Goal: Transaction & Acquisition: Purchase product/service

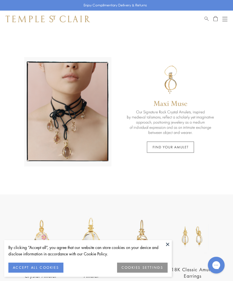
click at [226, 21] on button "Open navigation" at bounding box center [224, 19] width 5 height 7
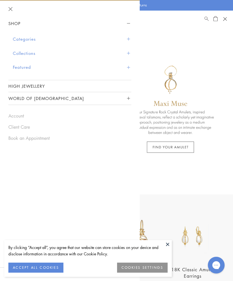
click at [128, 38] on span "Sidebar navigation" at bounding box center [128, 39] width 3 height 3
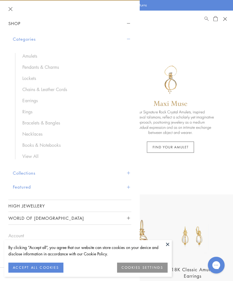
click at [168, 245] on button at bounding box center [167, 244] width 8 height 8
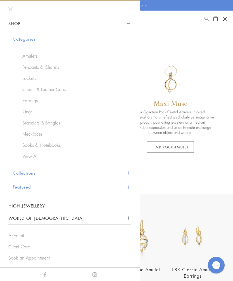
click at [34, 56] on link "Amulets" at bounding box center [73, 56] width 103 height 6
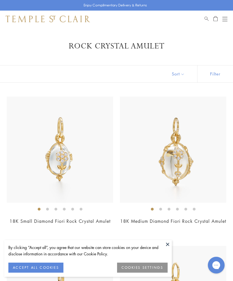
click at [170, 246] on button at bounding box center [167, 244] width 8 height 8
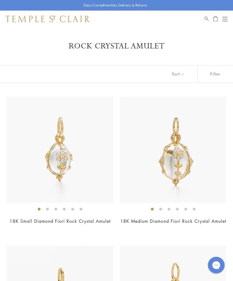
click at [226, 16] on button "Open navigation" at bounding box center [224, 19] width 5 height 7
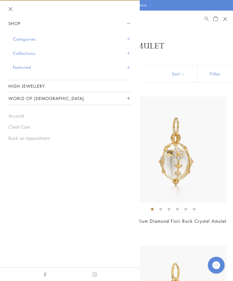
click at [128, 40] on button "Categories" at bounding box center [72, 39] width 118 height 14
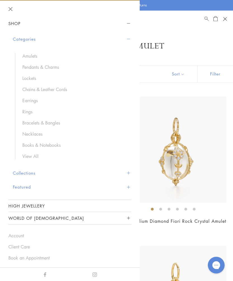
click at [57, 69] on link "Pendants & Charms" at bounding box center [73, 67] width 103 height 6
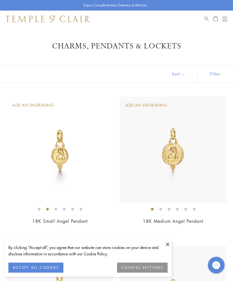
click at [171, 245] on button at bounding box center [167, 244] width 8 height 8
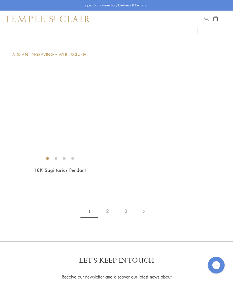
scroll to position [4984, 0]
click at [110, 204] on link "2" at bounding box center [107, 211] width 18 height 15
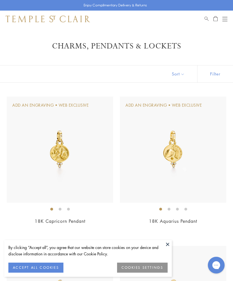
click at [168, 246] on button at bounding box center [167, 244] width 8 height 8
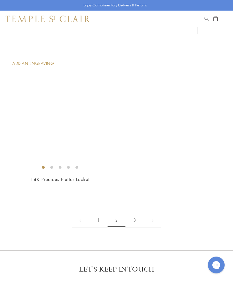
scroll to position [4228, 0]
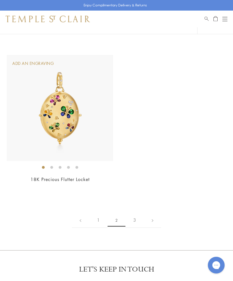
click at [138, 216] on link "3" at bounding box center [134, 220] width 18 height 15
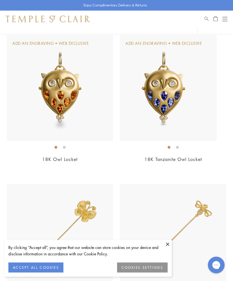
scroll to position [62, 0]
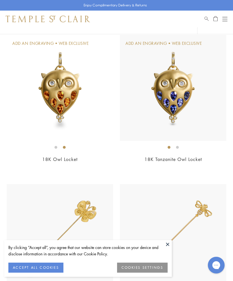
click at [184, 117] on img at bounding box center [173, 88] width 106 height 106
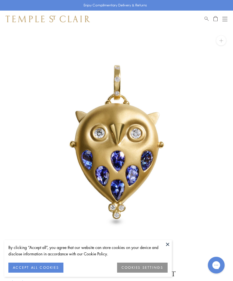
click at [171, 247] on button at bounding box center [167, 244] width 8 height 8
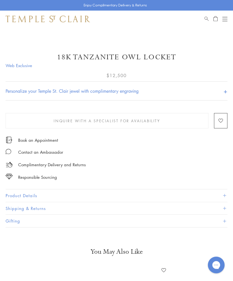
click at [18, 196] on button "Product Details" at bounding box center [116, 196] width 221 height 13
